Goal: Information Seeking & Learning: Find contact information

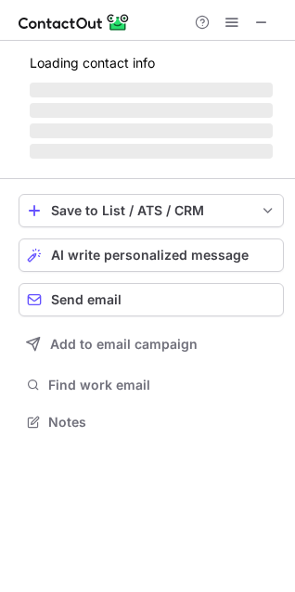
scroll to position [433, 295]
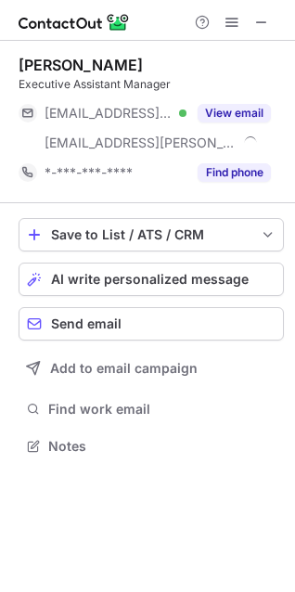
click at [238, 154] on div "***@yahoo.com.vn Verified ***@theadora.vn View email" at bounding box center [151, 127] width 265 height 59
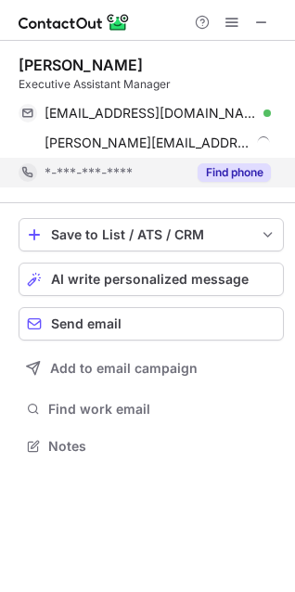
click at [238, 171] on button "Find phone" at bounding box center [234, 172] width 73 height 19
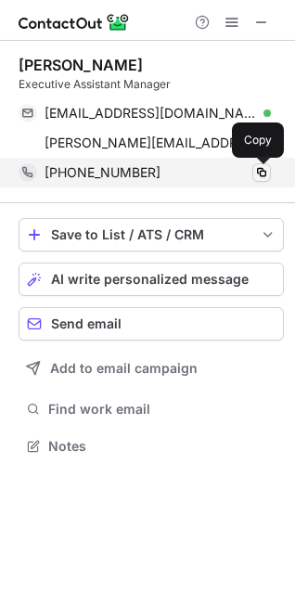
click at [263, 171] on span at bounding box center [261, 172] width 15 height 15
click at [266, 177] on span at bounding box center [261, 172] width 15 height 15
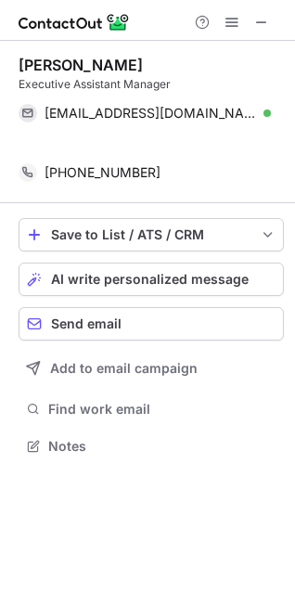
scroll to position [403, 295]
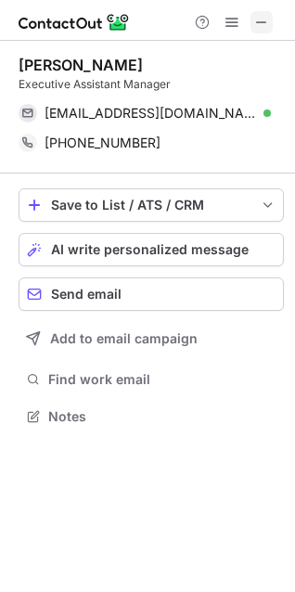
click at [261, 21] on span at bounding box center [261, 22] width 15 height 15
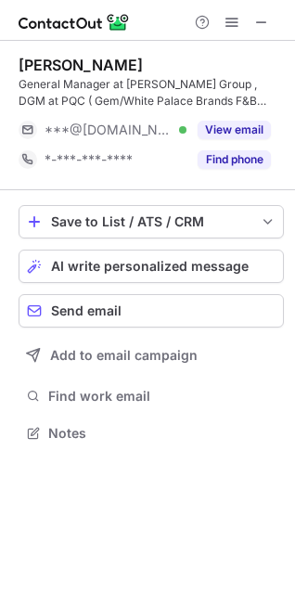
scroll to position [420, 295]
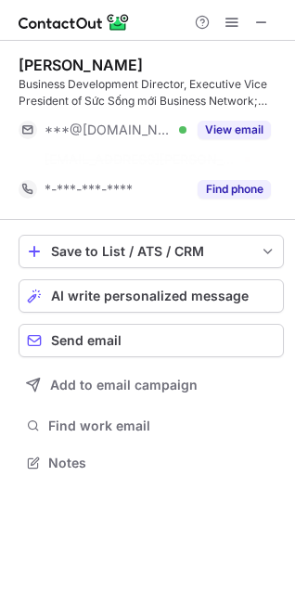
scroll to position [420, 295]
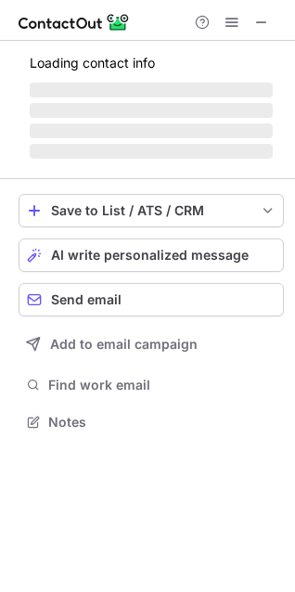
scroll to position [8, 8]
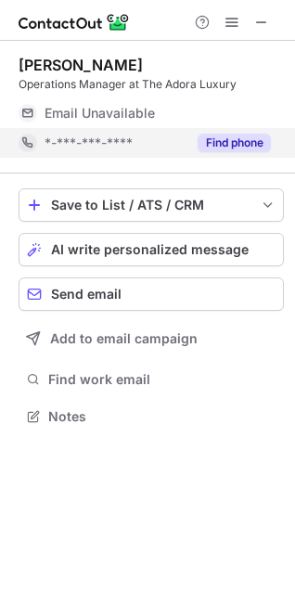
click at [216, 144] on button "Find phone" at bounding box center [234, 143] width 73 height 19
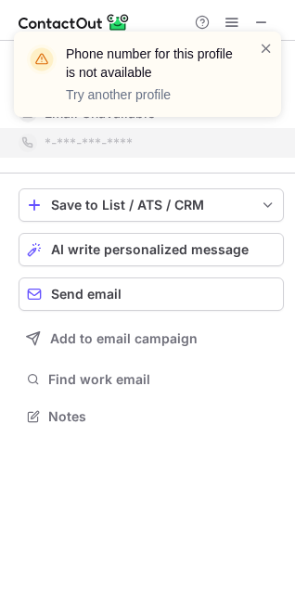
click at [274, 50] on div "Phone number for this profile is not available Try another profile" at bounding box center [147, 74] width 267 height 85
click at [263, 22] on div "Phone number for this profile is not available Try another profile" at bounding box center [147, 81] width 297 height 137
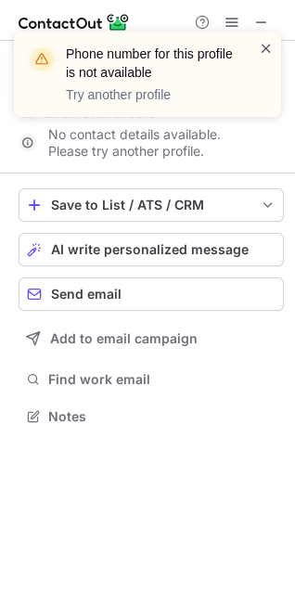
click at [262, 46] on span at bounding box center [266, 48] width 15 height 19
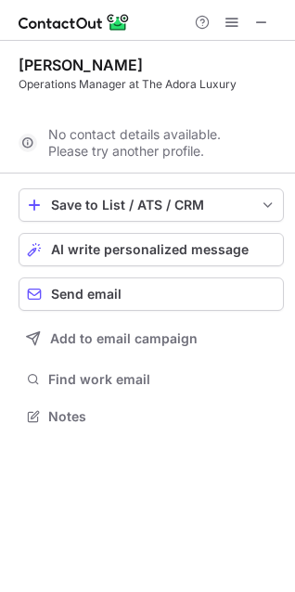
click at [263, 19] on div "Phone number for this profile is not available Try another profile" at bounding box center [147, 81] width 297 height 137
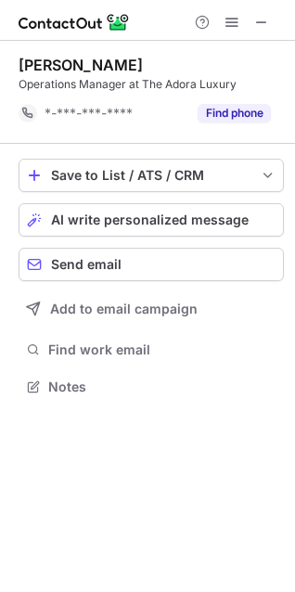
scroll to position [373, 295]
click at [272, 18] on button at bounding box center [262, 22] width 22 height 22
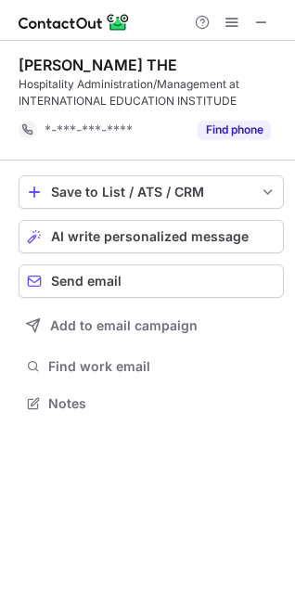
scroll to position [390, 295]
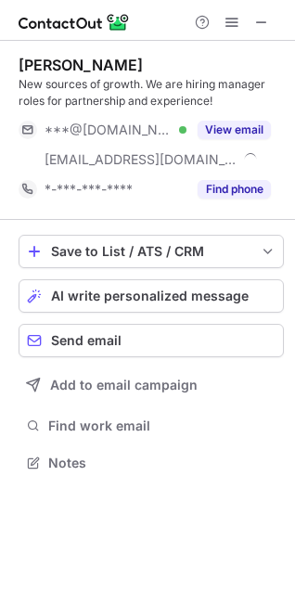
scroll to position [449, 295]
click at [255, 25] on span at bounding box center [261, 22] width 15 height 15
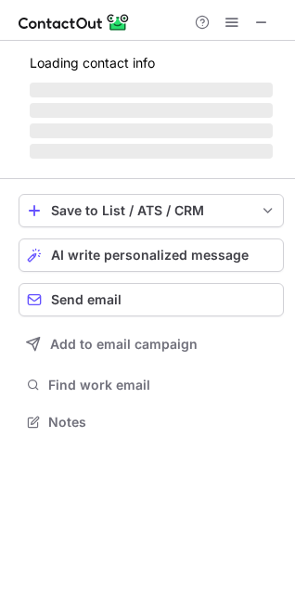
scroll to position [8, 8]
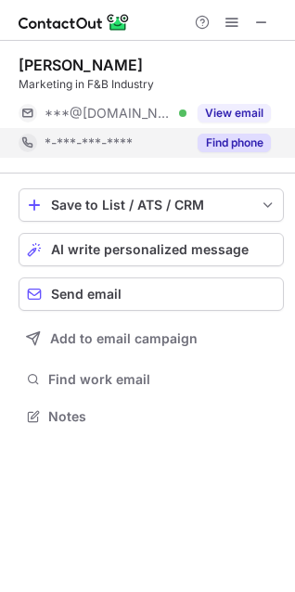
click at [224, 143] on button "Find phone" at bounding box center [234, 143] width 73 height 19
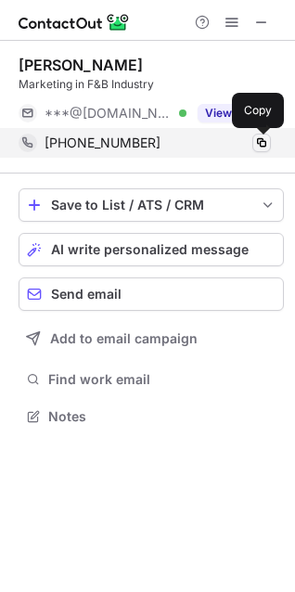
click at [260, 143] on span at bounding box center [261, 143] width 15 height 15
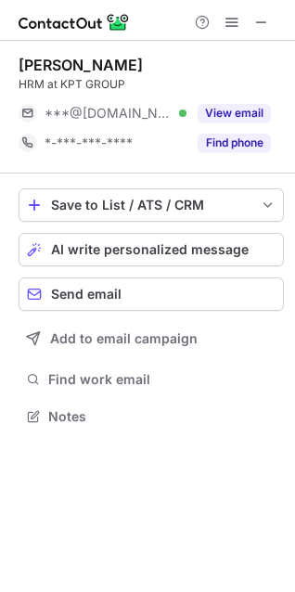
scroll to position [403, 295]
